Goal: Navigation & Orientation: Find specific page/section

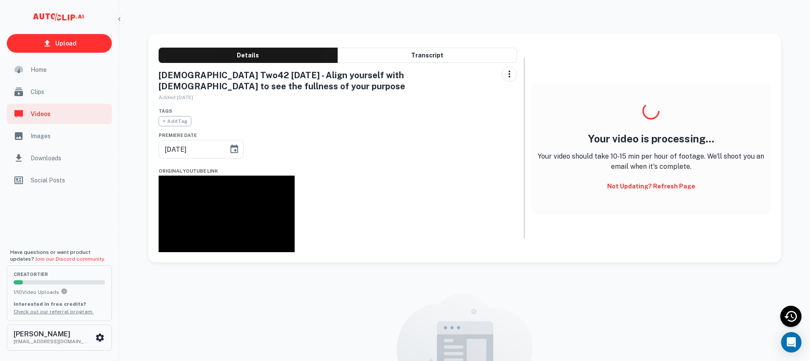
click at [672, 188] on button "Not updating? Refresh Page" at bounding box center [651, 186] width 95 height 15
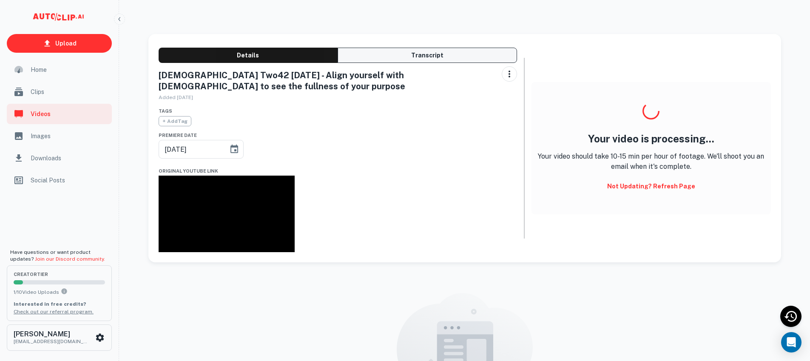
click at [437, 54] on button "Transcript" at bounding box center [427, 55] width 179 height 15
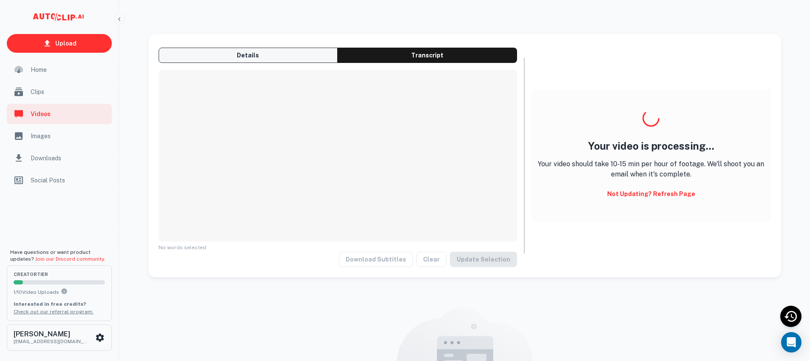
click at [324, 56] on button "Details" at bounding box center [248, 55] width 179 height 15
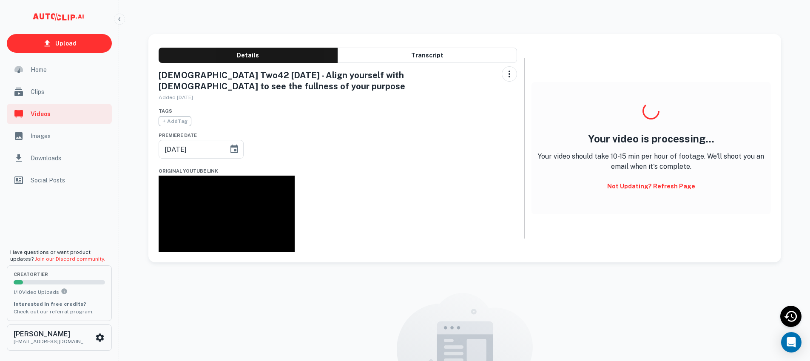
click at [680, 244] on div "Your video is processing... Your video should take 10-15 min per hour of footag…" at bounding box center [651, 148] width 239 height 208
click at [34, 88] on span "Clips" at bounding box center [69, 91] width 76 height 9
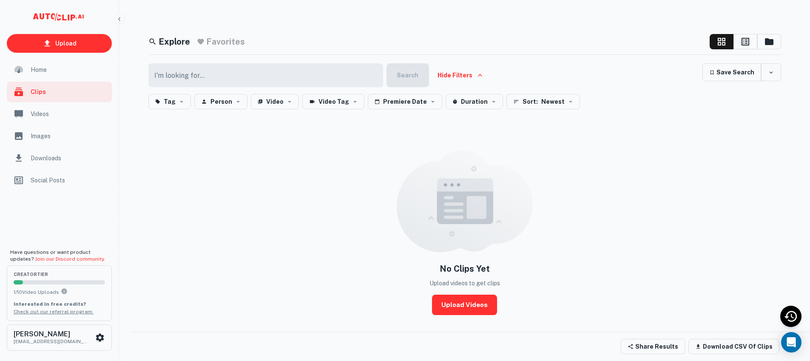
click at [69, 109] on span "Videos" at bounding box center [69, 113] width 76 height 9
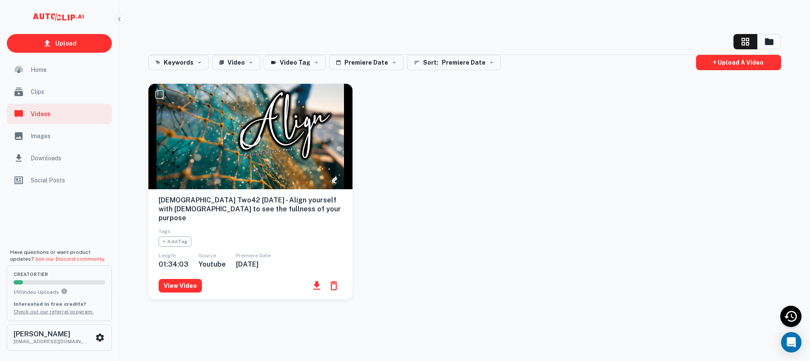
click at [67, 134] on span "Images" at bounding box center [69, 135] width 76 height 9
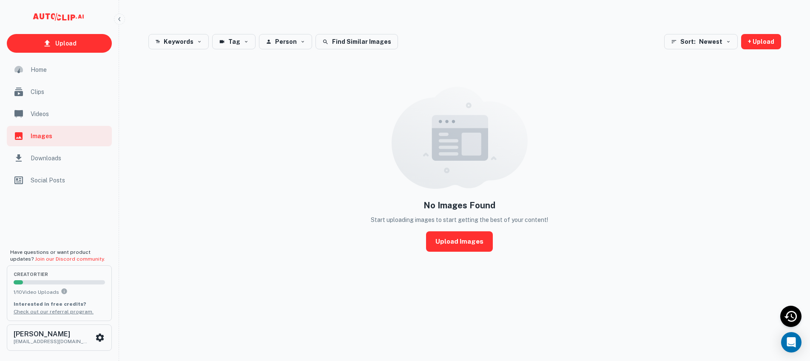
click at [61, 117] on span "Videos" at bounding box center [69, 113] width 76 height 9
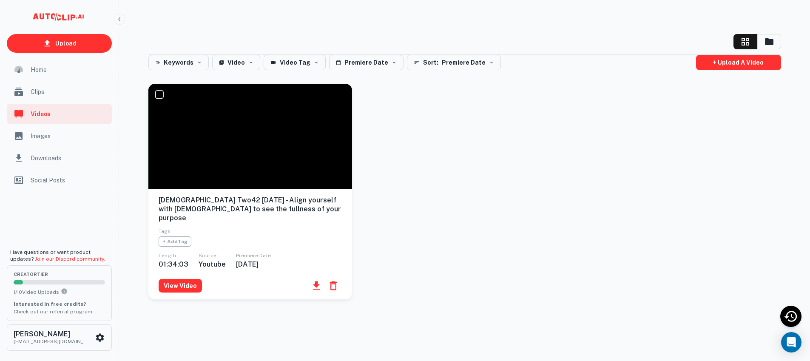
click at [54, 135] on span "Images" at bounding box center [69, 135] width 76 height 9
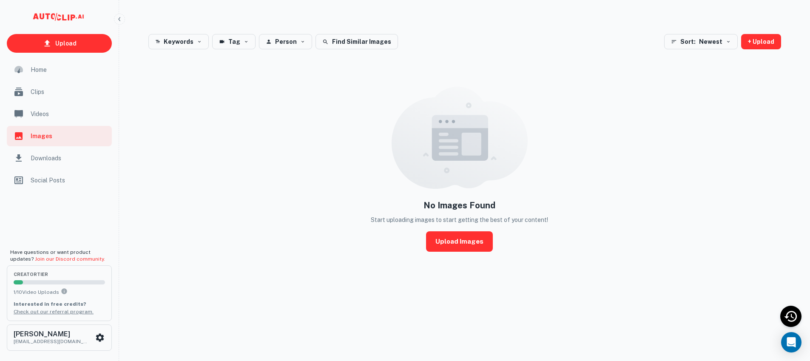
click at [60, 158] on span "Downloads" at bounding box center [69, 158] width 76 height 9
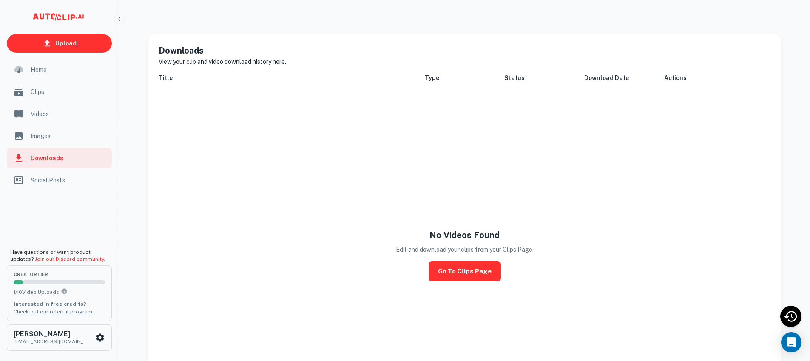
click at [58, 112] on span "Videos" at bounding box center [69, 113] width 76 height 9
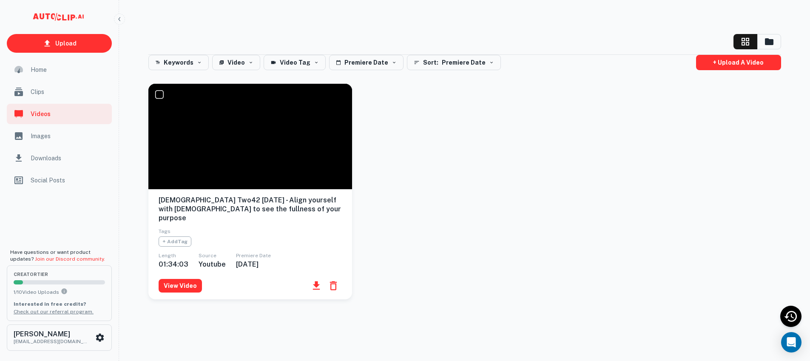
click at [60, 83] on div "Clips" at bounding box center [59, 92] width 105 height 20
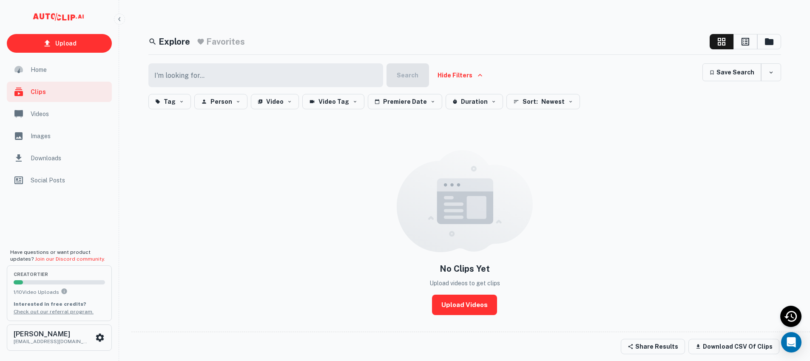
click at [66, 67] on span "Home" at bounding box center [69, 69] width 76 height 9
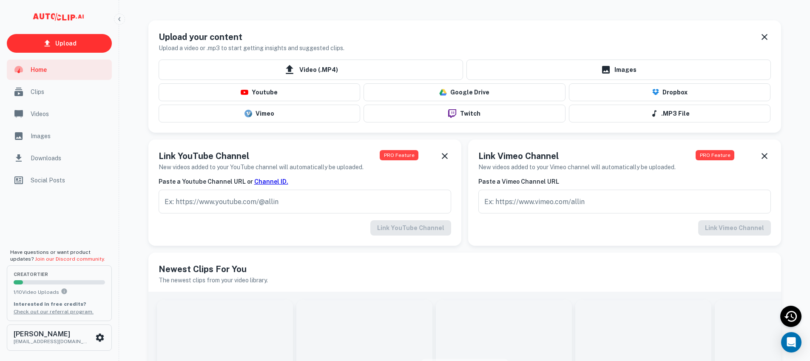
click at [54, 90] on span "Clips" at bounding box center [69, 91] width 76 height 9
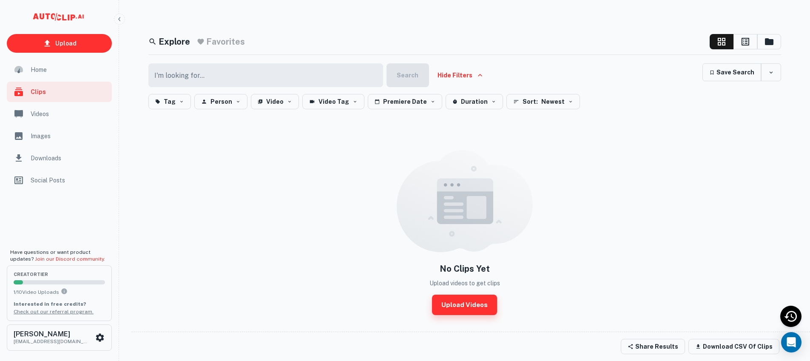
click at [463, 310] on link "Upload Videos" at bounding box center [464, 305] width 65 height 20
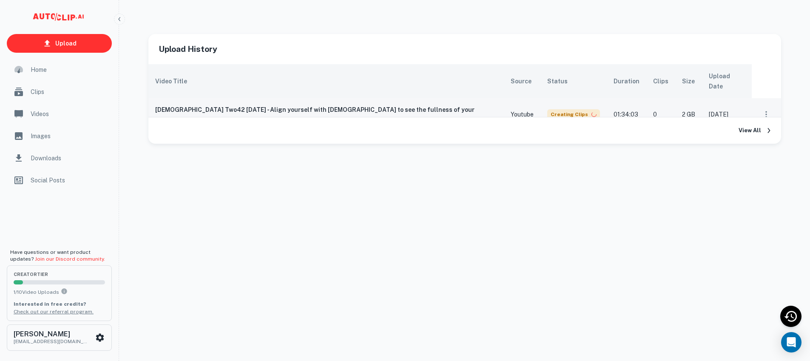
click at [242, 105] on h6 "[DEMOGRAPHIC_DATA] Two42 [DATE] - Align yourself with [DEMOGRAPHIC_DATA] to see…" at bounding box center [326, 114] width 342 height 19
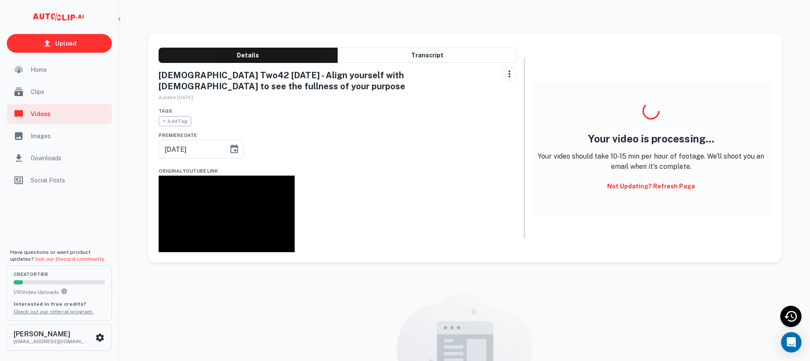
click at [693, 271] on div "Details Transcript Church Two42 August 10th 2025 - Align yourself with God to s…" at bounding box center [464, 153] width 633 height 239
click at [676, 185] on button "Not updating? Refresh Page" at bounding box center [651, 186] width 95 height 15
